Goal: Task Accomplishment & Management: Use online tool/utility

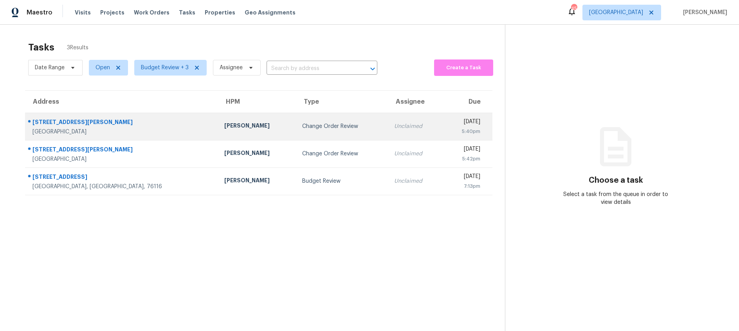
click at [302, 127] on div "Change Order Review" at bounding box center [342, 127] width 80 height 8
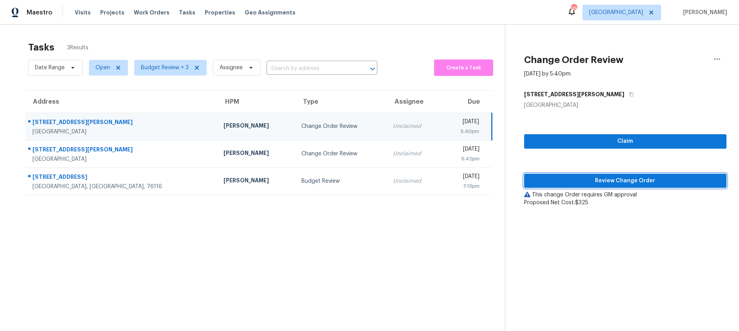
click at [620, 182] on span "Review Change Order" at bounding box center [626, 181] width 190 height 10
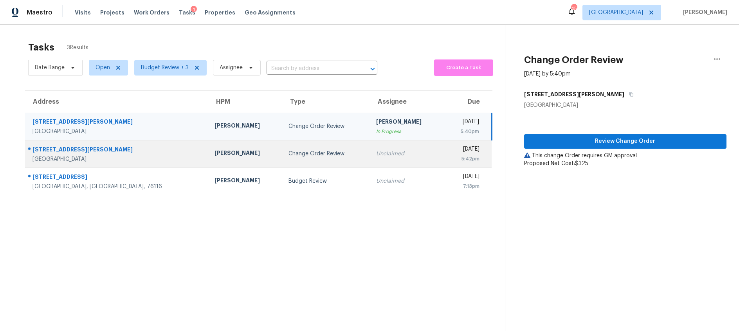
click at [282, 159] on td "Change Order Review" at bounding box center [326, 153] width 88 height 27
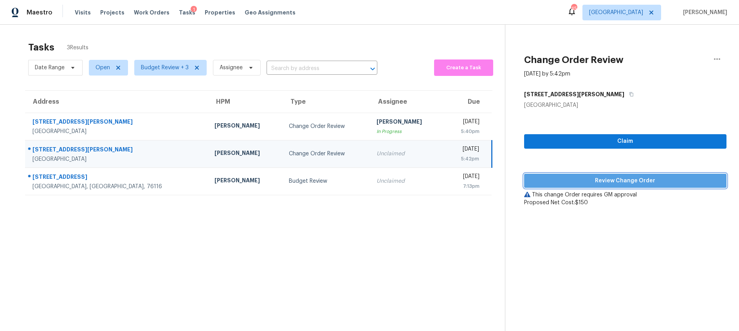
click at [576, 180] on span "Review Change Order" at bounding box center [626, 181] width 190 height 10
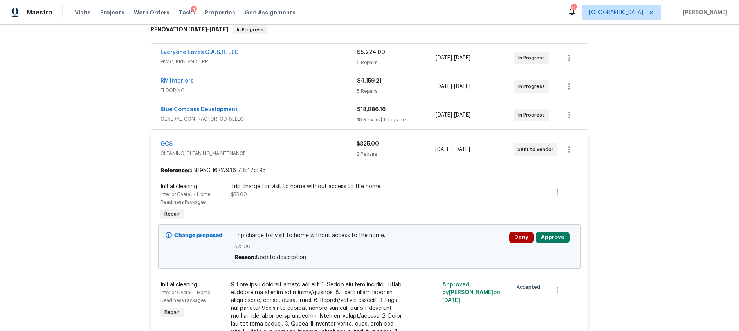
scroll to position [140, 0]
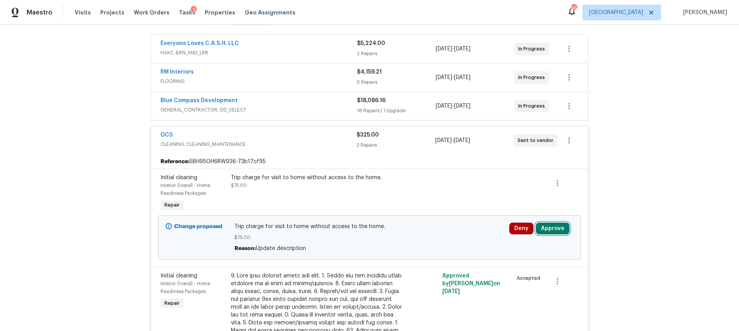
drag, startPoint x: 557, startPoint y: 231, endPoint x: 552, endPoint y: 230, distance: 5.2
click at [557, 231] on button "Approve" at bounding box center [553, 229] width 34 height 12
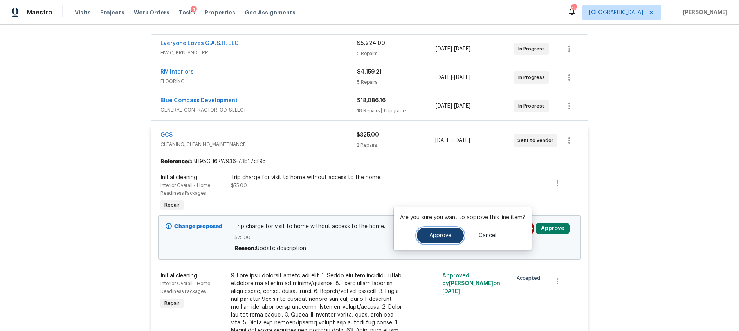
click at [446, 235] on span "Approve" at bounding box center [441, 236] width 22 height 6
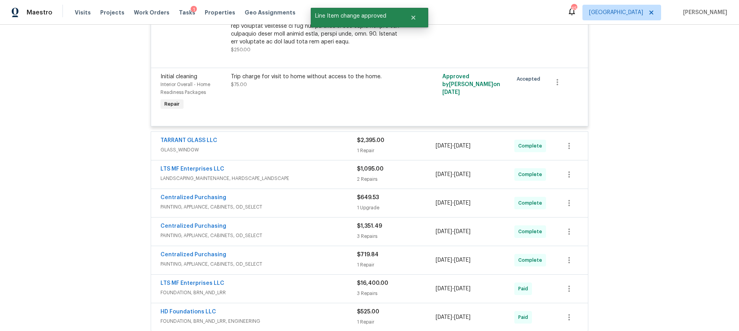
scroll to position [556, 0]
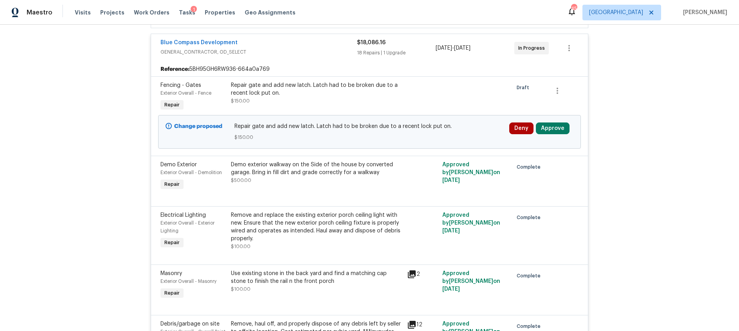
scroll to position [188, 0]
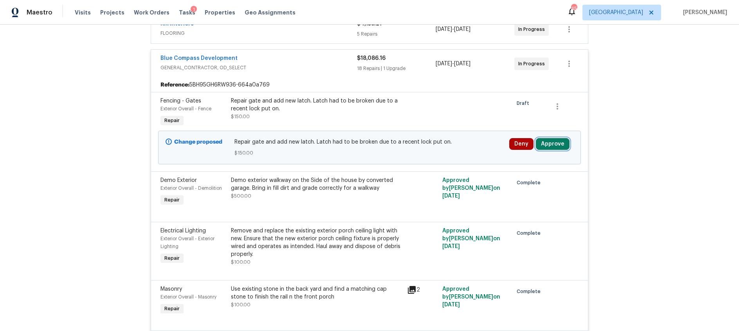
click at [551, 144] on button "Approve" at bounding box center [553, 144] width 34 height 12
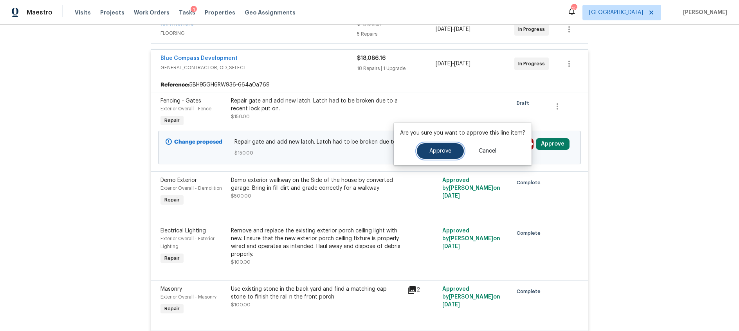
click at [418, 148] on button "Approve" at bounding box center [440, 151] width 47 height 16
